Goal: Obtain resource: Download file/media

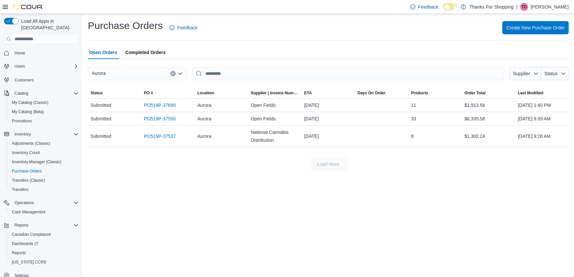
click at [35, 49] on span "Home" at bounding box center [45, 53] width 67 height 8
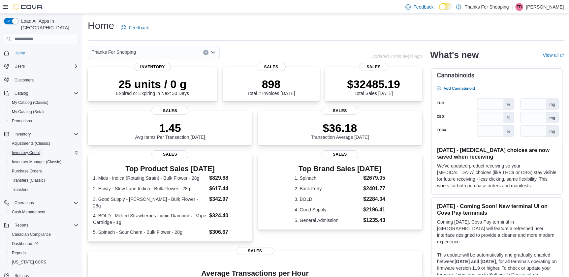
click at [19, 150] on span "Inventory Count" at bounding box center [26, 152] width 28 height 5
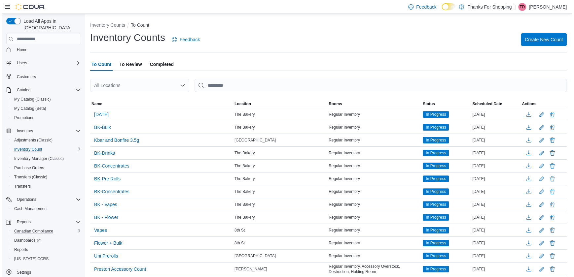
scroll to position [4, 0]
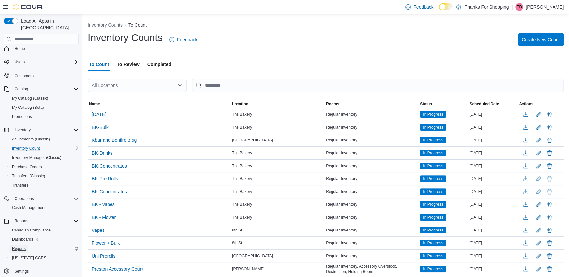
click at [23, 246] on span "Reports" at bounding box center [19, 248] width 14 height 5
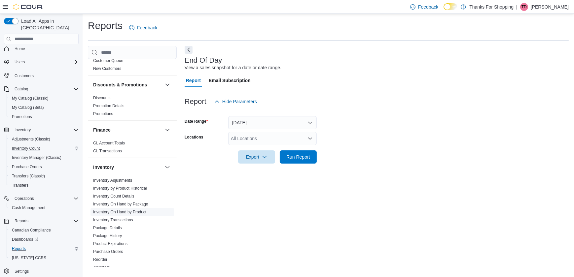
scroll to position [120, 0]
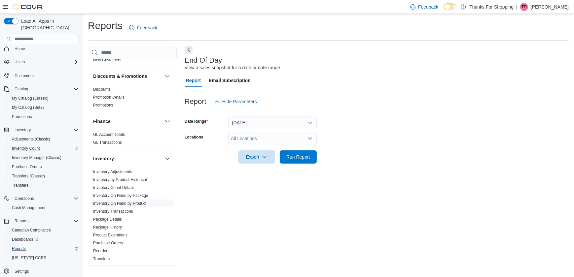
click at [133, 204] on link "Inventory On Hand by Product" at bounding box center [119, 203] width 53 height 5
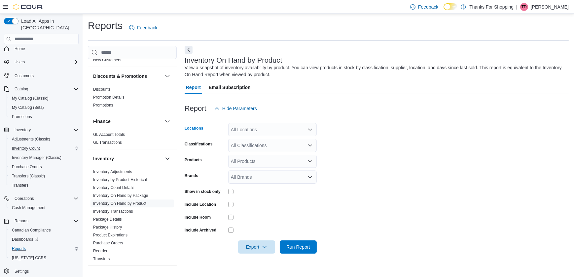
click at [264, 129] on div "All Locations" at bounding box center [272, 129] width 88 height 13
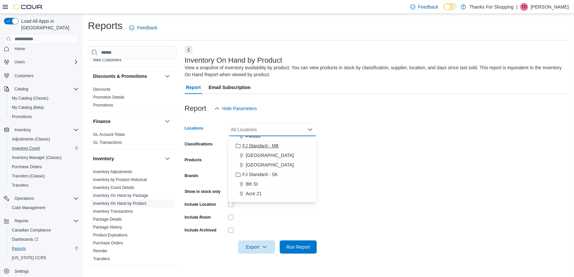
scroll to position [60, 0]
click at [251, 185] on span "Acre 21" at bounding box center [254, 186] width 16 height 7
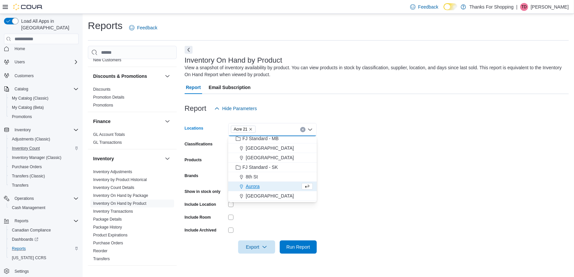
drag, startPoint x: 257, startPoint y: 185, endPoint x: 255, endPoint y: 179, distance: 5.9
click at [257, 185] on span "Aurora" at bounding box center [253, 186] width 14 height 7
click at [251, 128] on icon "Remove Acre 21 from selection in this group" at bounding box center [250, 129] width 4 height 4
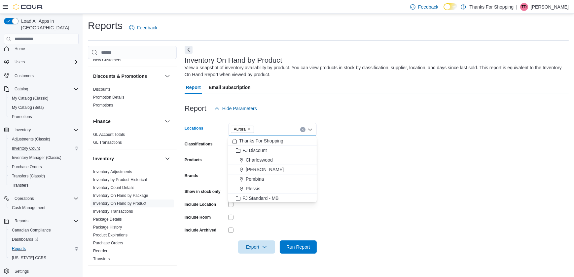
click at [346, 161] on form "Locations [GEOGRAPHIC_DATA] Combo box. Selected. [GEOGRAPHIC_DATA]. Press Backs…" at bounding box center [376, 184] width 384 height 139
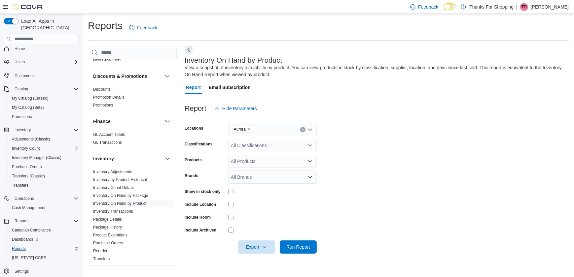
click at [241, 148] on div "All Classifications" at bounding box center [272, 145] width 88 height 13
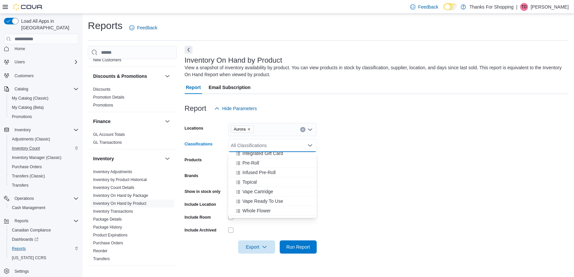
scroll to position [257, 0]
click at [253, 202] on button "Infused Pre-Roll" at bounding box center [272, 207] width 88 height 10
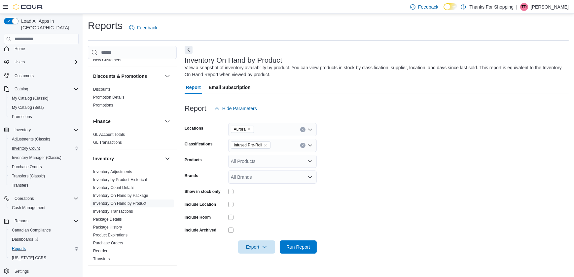
click at [379, 147] on form "Locations Aurora Classifications Infused Pre-Roll Products All Products Brands …" at bounding box center [376, 184] width 384 height 139
click at [310, 161] on icon "Open list of options" at bounding box center [309, 161] width 5 height 5
drag, startPoint x: 363, startPoint y: 158, endPoint x: 358, endPoint y: 164, distance: 7.9
click at [363, 159] on form "Locations Aurora Classifications Infused Pre-Roll Products All Products Brands …" at bounding box center [376, 184] width 384 height 139
click at [306, 178] on div "All Brands" at bounding box center [272, 177] width 88 height 13
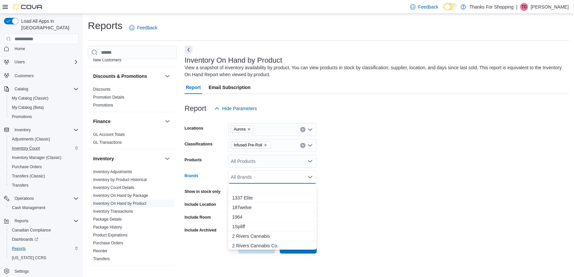
click at [353, 181] on form "Locations Aurora Classifications Infused Pre-Roll Products All Products Brands …" at bounding box center [376, 184] width 384 height 139
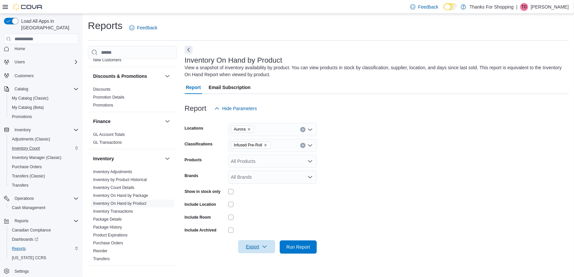
click at [266, 245] on icon "button" at bounding box center [264, 246] width 5 height 5
click at [264, 205] on span "Export to Excel" at bounding box center [258, 207] width 30 height 5
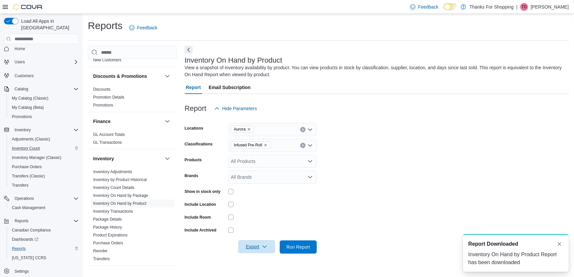
scroll to position [0, 0]
click at [267, 207] on div at bounding box center [272, 204] width 88 height 10
